Goal: Information Seeking & Learning: Learn about a topic

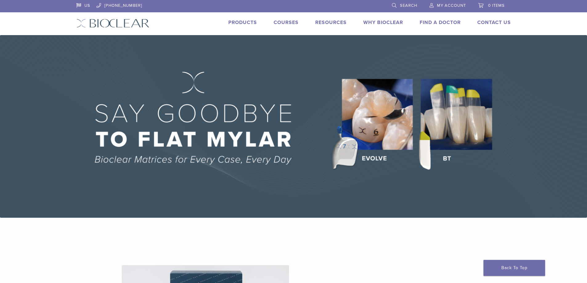
click at [243, 23] on link "Products" at bounding box center [242, 22] width 29 height 6
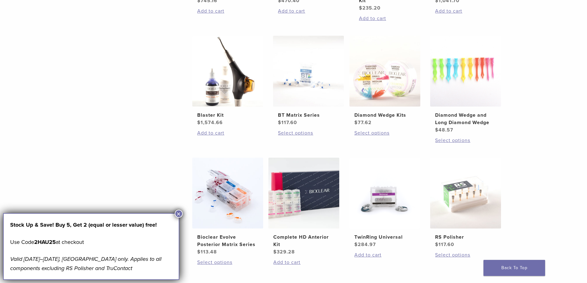
scroll to position [339, 0]
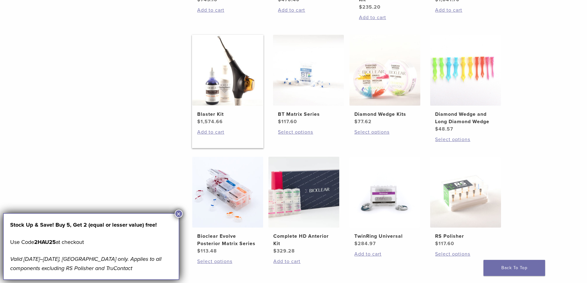
click at [224, 110] on link "Blaster Kit $ 1,574.66" at bounding box center [228, 80] width 72 height 91
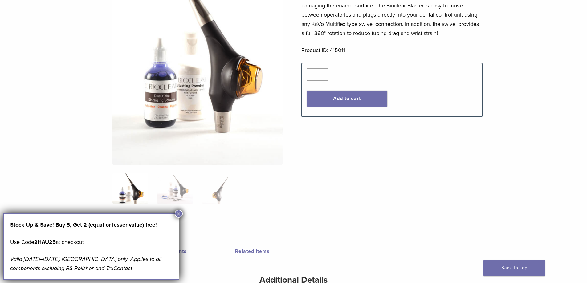
scroll to position [62, 0]
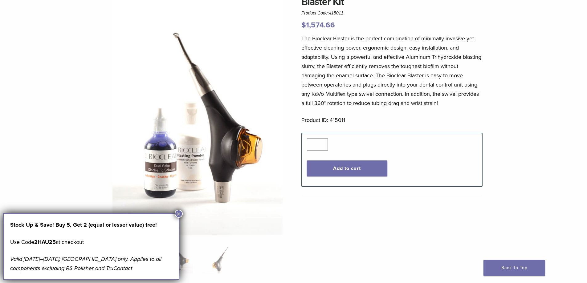
click at [180, 214] on button "×" at bounding box center [179, 214] width 8 height 8
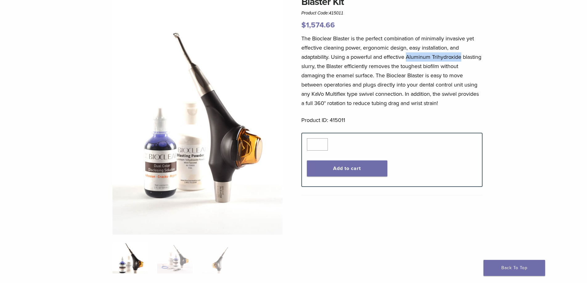
drag, startPoint x: 462, startPoint y: 57, endPoint x: 409, endPoint y: 60, distance: 53.7
click at [409, 60] on p "The Bioclear Blaster is the perfect combination of minimally invasive yet effec…" at bounding box center [392, 71] width 181 height 74
click at [436, 57] on p "The Bioclear Blaster is the perfect combination of minimally invasive yet effec…" at bounding box center [392, 71] width 181 height 74
click at [465, 57] on p "The Bioclear Blaster is the perfect combination of minimally invasive yet effec…" at bounding box center [392, 71] width 181 height 74
